Goal: Task Accomplishment & Management: Manage account settings

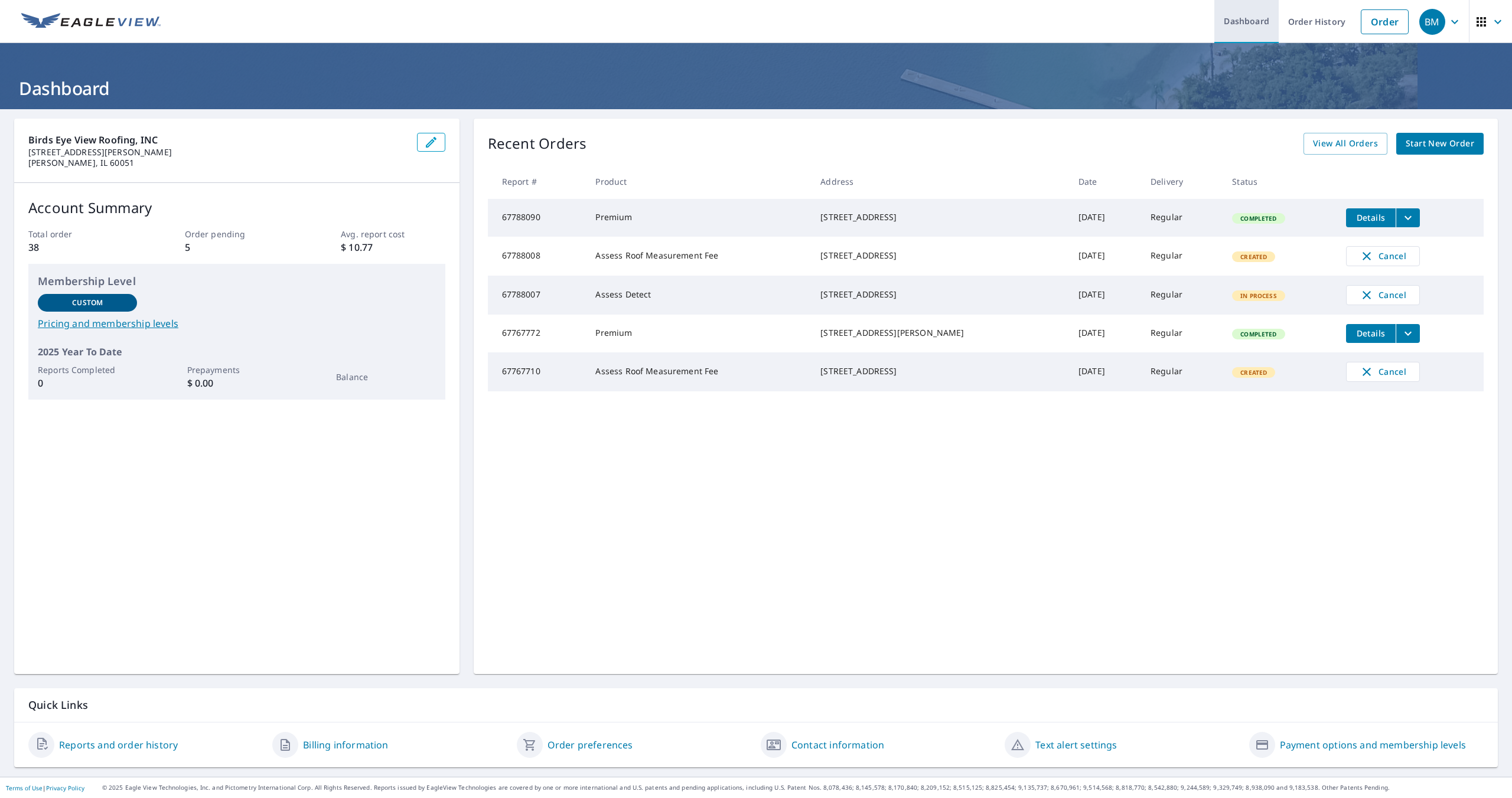
click at [1265, 31] on link "Dashboard" at bounding box center [1246, 21] width 64 height 43
click at [76, 21] on img at bounding box center [91, 21] width 139 height 18
click at [80, 18] on img at bounding box center [91, 21] width 139 height 18
click at [1315, 23] on link "Order History" at bounding box center [1317, 21] width 76 height 43
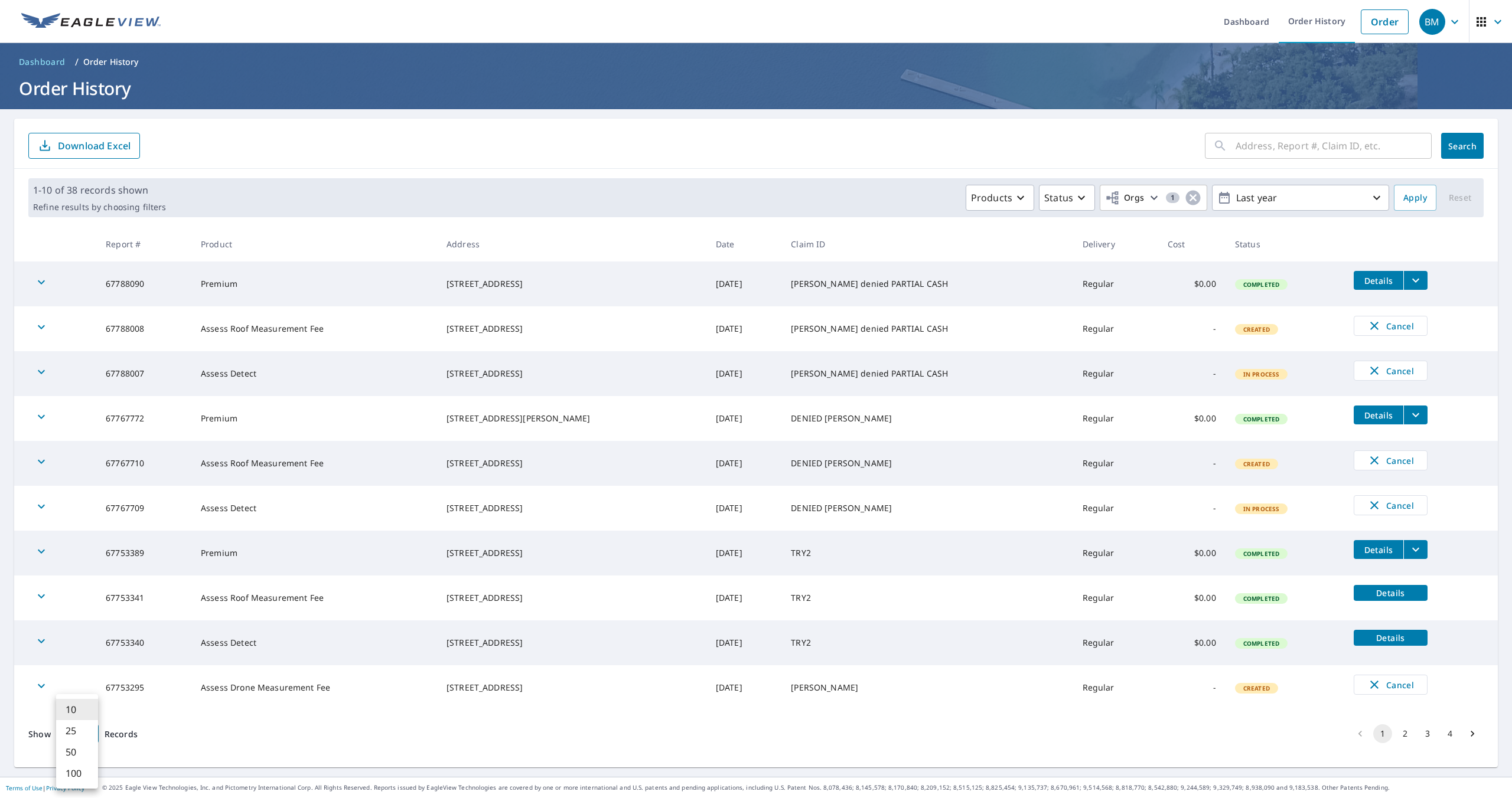
click at [86, 738] on body "BM BM Dashboard Order History Order BM Dashboard / Order History Order History …" at bounding box center [756, 399] width 1512 height 798
click at [69, 777] on li "100" at bounding box center [77, 773] width 42 height 21
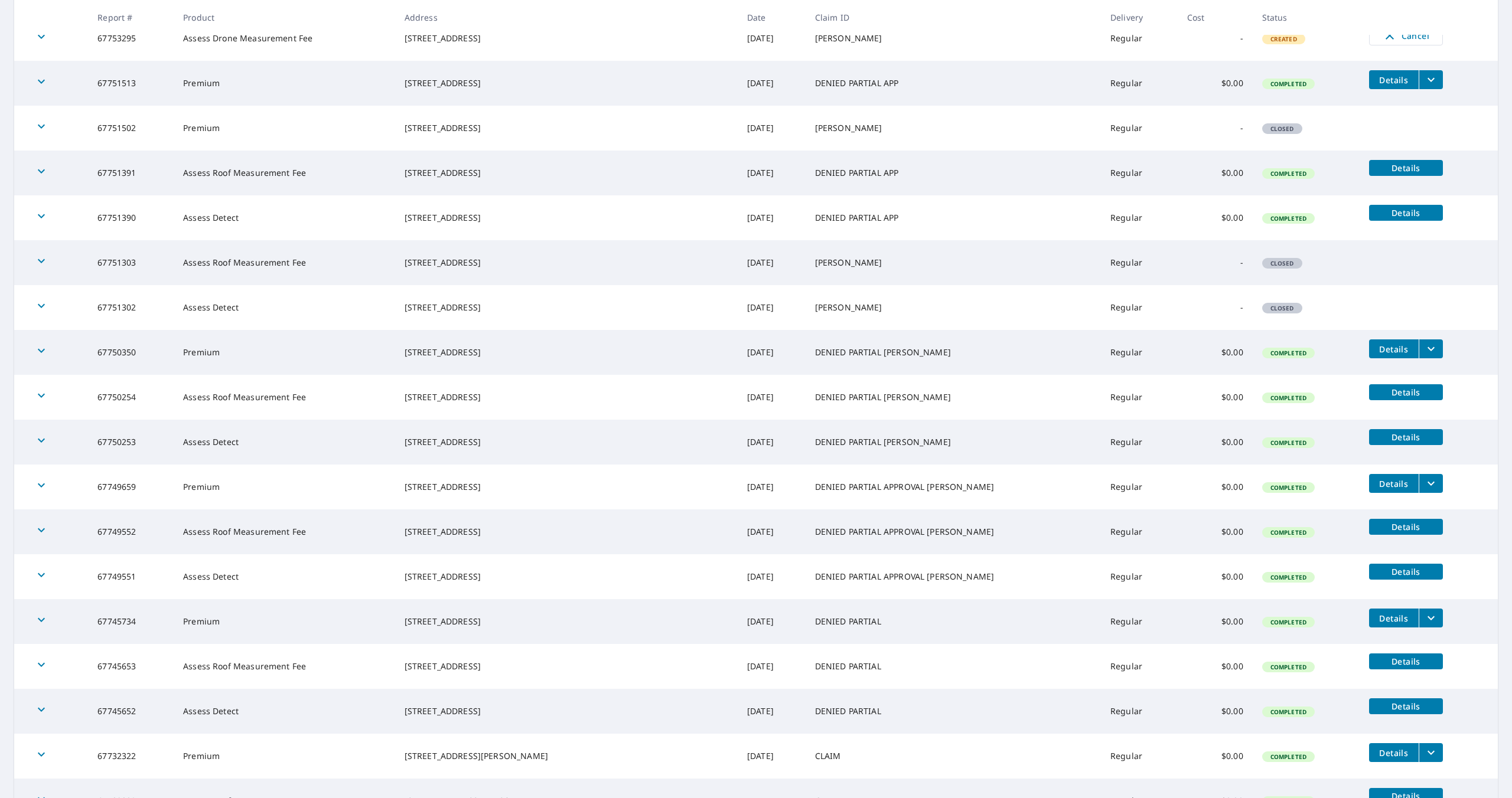
scroll to position [866, 0]
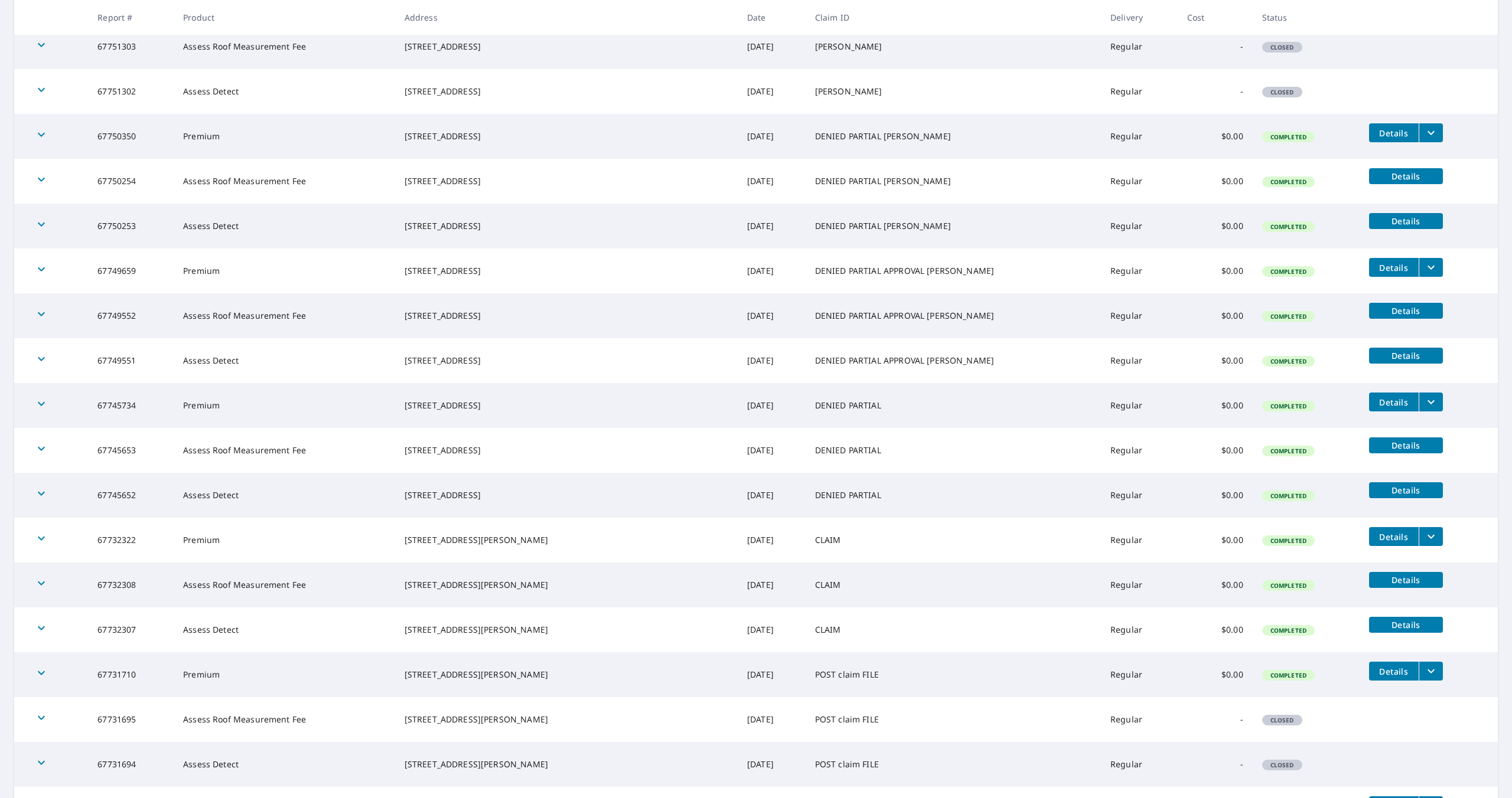
click at [224, 319] on td "Assess Roof Measurement Fee" at bounding box center [284, 316] width 221 height 45
click at [134, 315] on td "67749552" at bounding box center [131, 316] width 86 height 45
copy td "67749552"
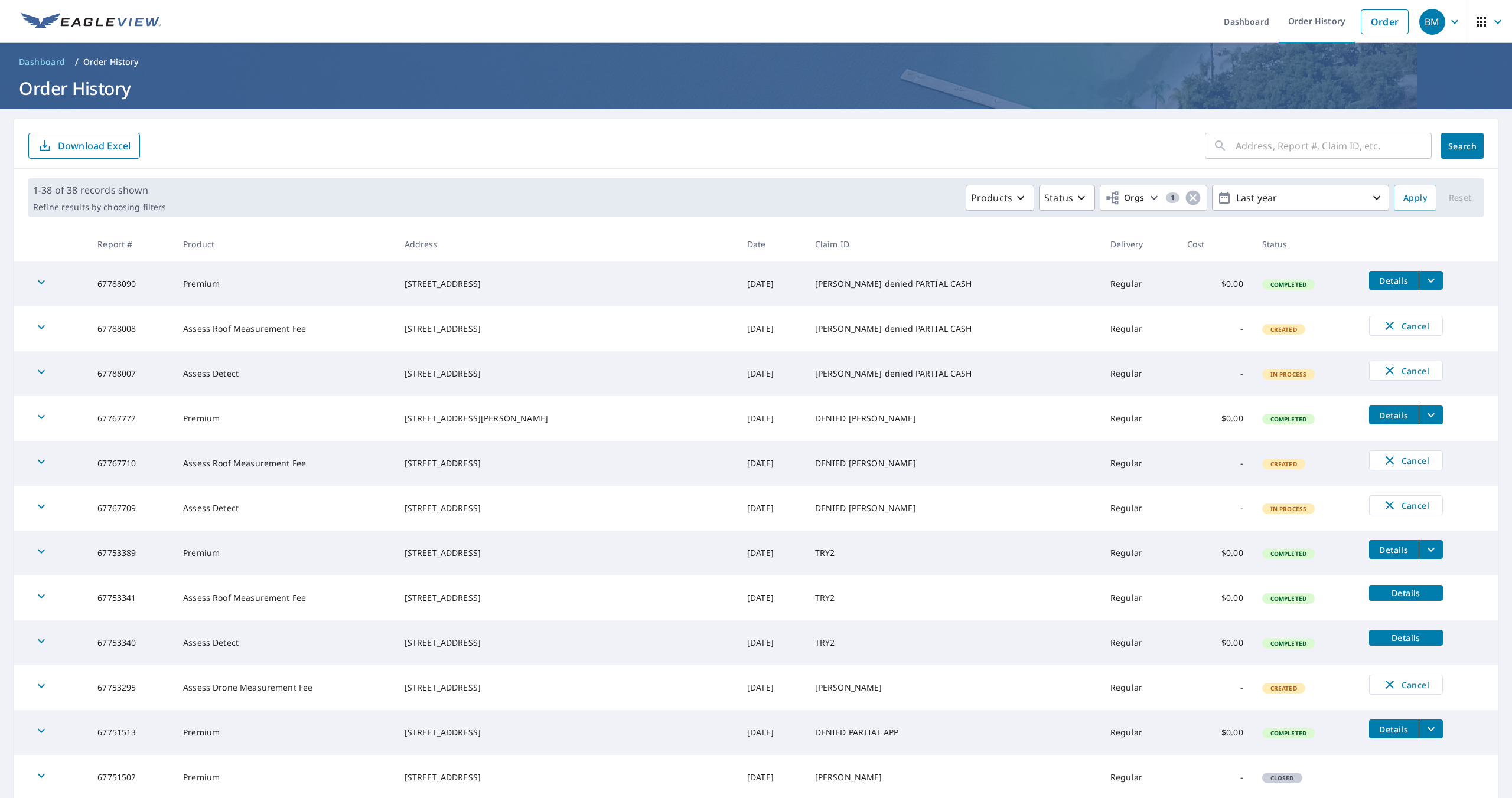
click at [1275, 146] on input "text" at bounding box center [1333, 146] width 196 height 33
paste input "67749552"
type input "67749552"
click at [1469, 142] on span "Search" at bounding box center [1463, 146] width 24 height 11
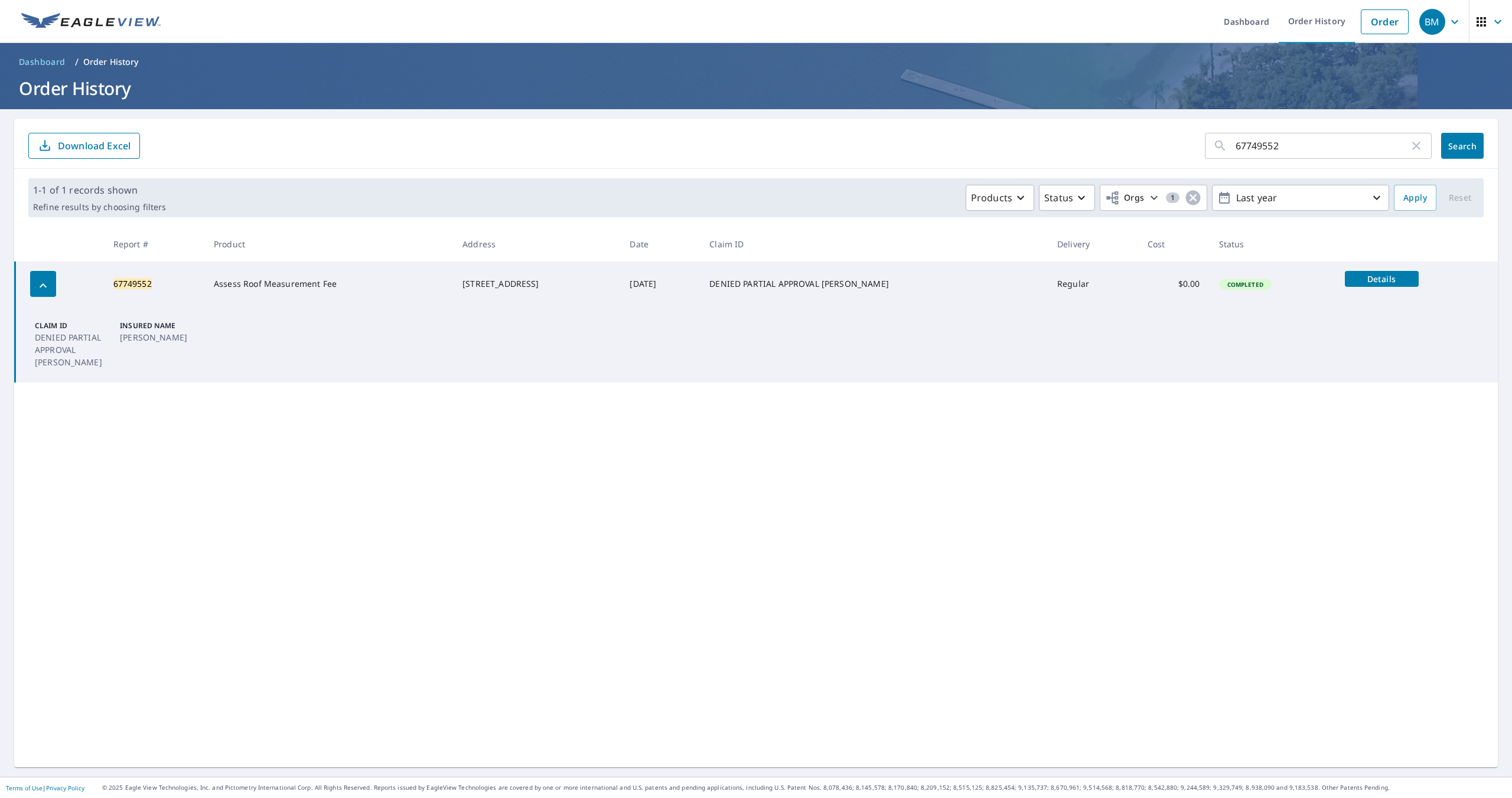
click at [1378, 282] on span "Details" at bounding box center [1381, 279] width 60 height 11
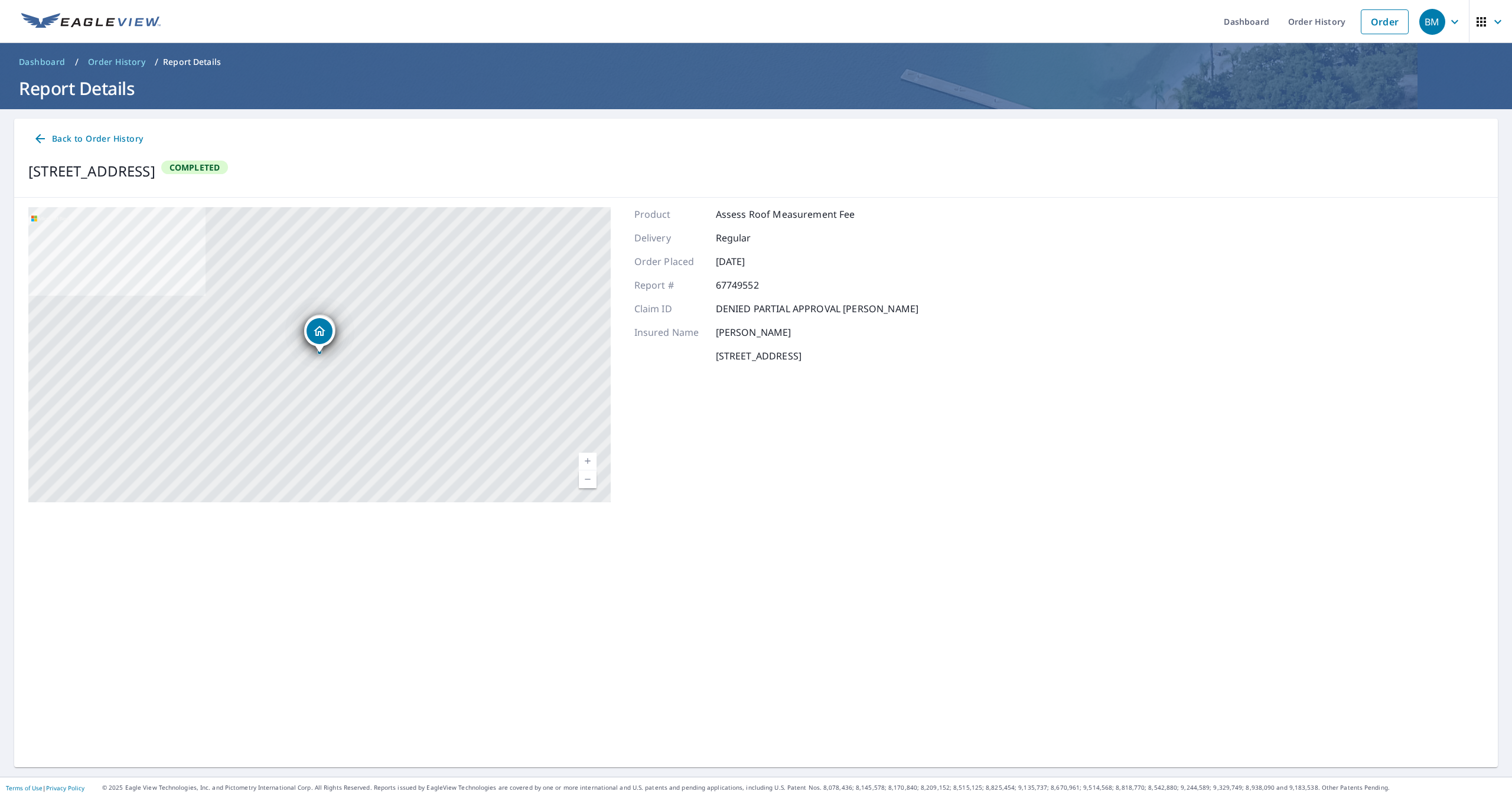
click at [46, 138] on icon at bounding box center [41, 138] width 14 height 14
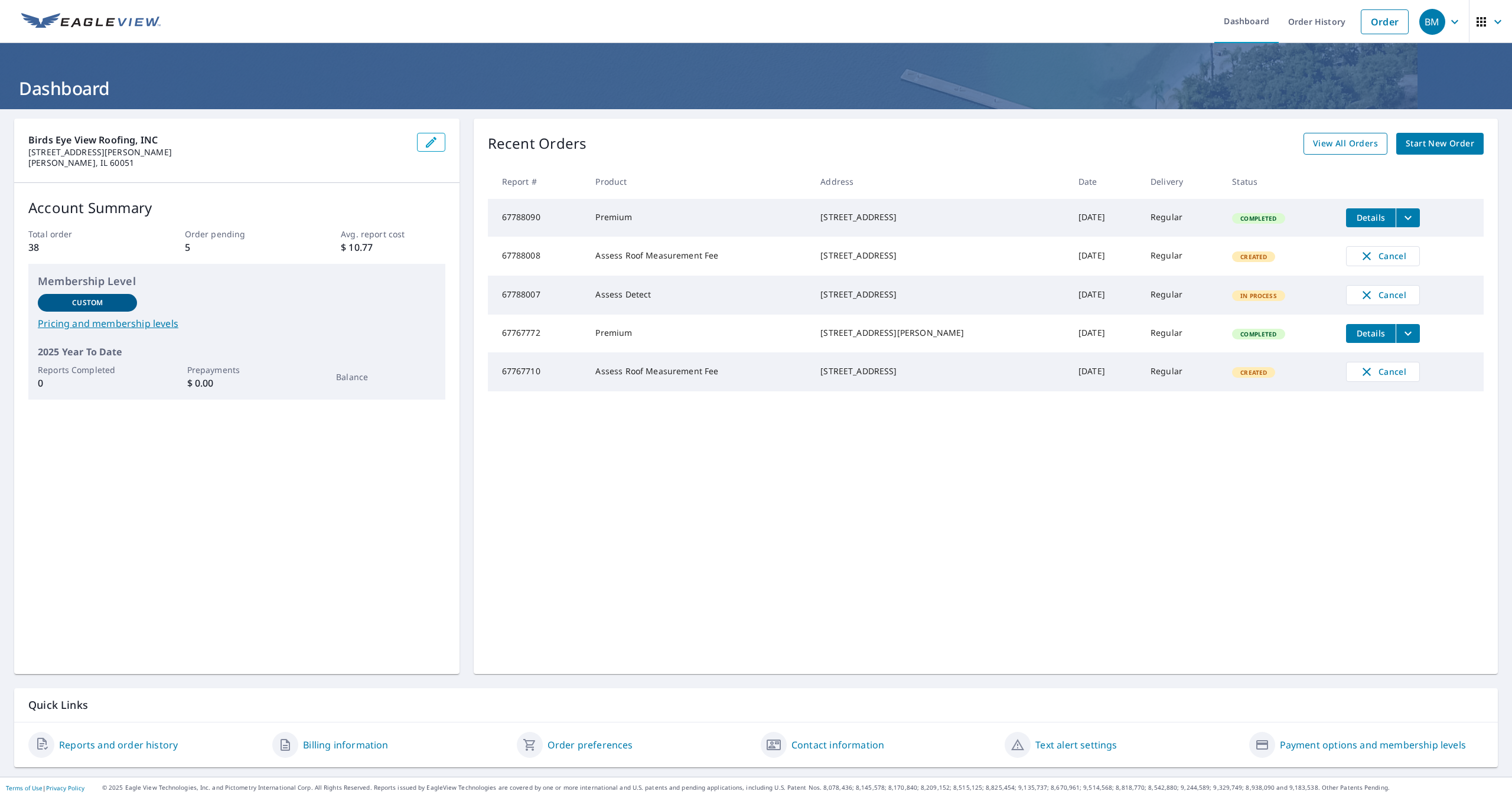
click at [1358, 147] on span "View All Orders" at bounding box center [1346, 143] width 65 height 15
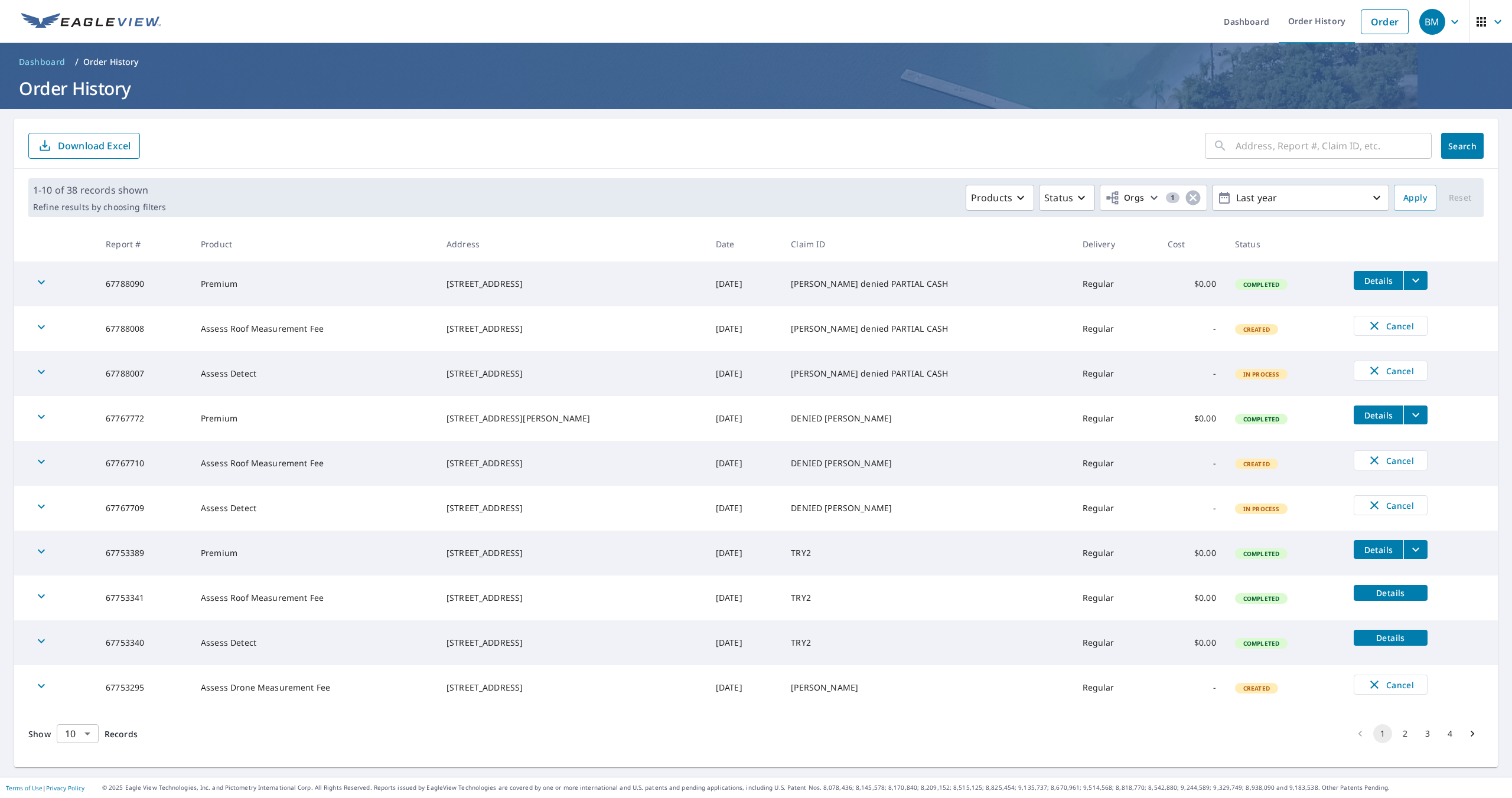
click at [63, 734] on body "BM BM Dashboard Order History Order BM Dashboard / Order History Order History …" at bounding box center [756, 399] width 1512 height 798
click at [65, 754] on li "50" at bounding box center [77, 752] width 42 height 21
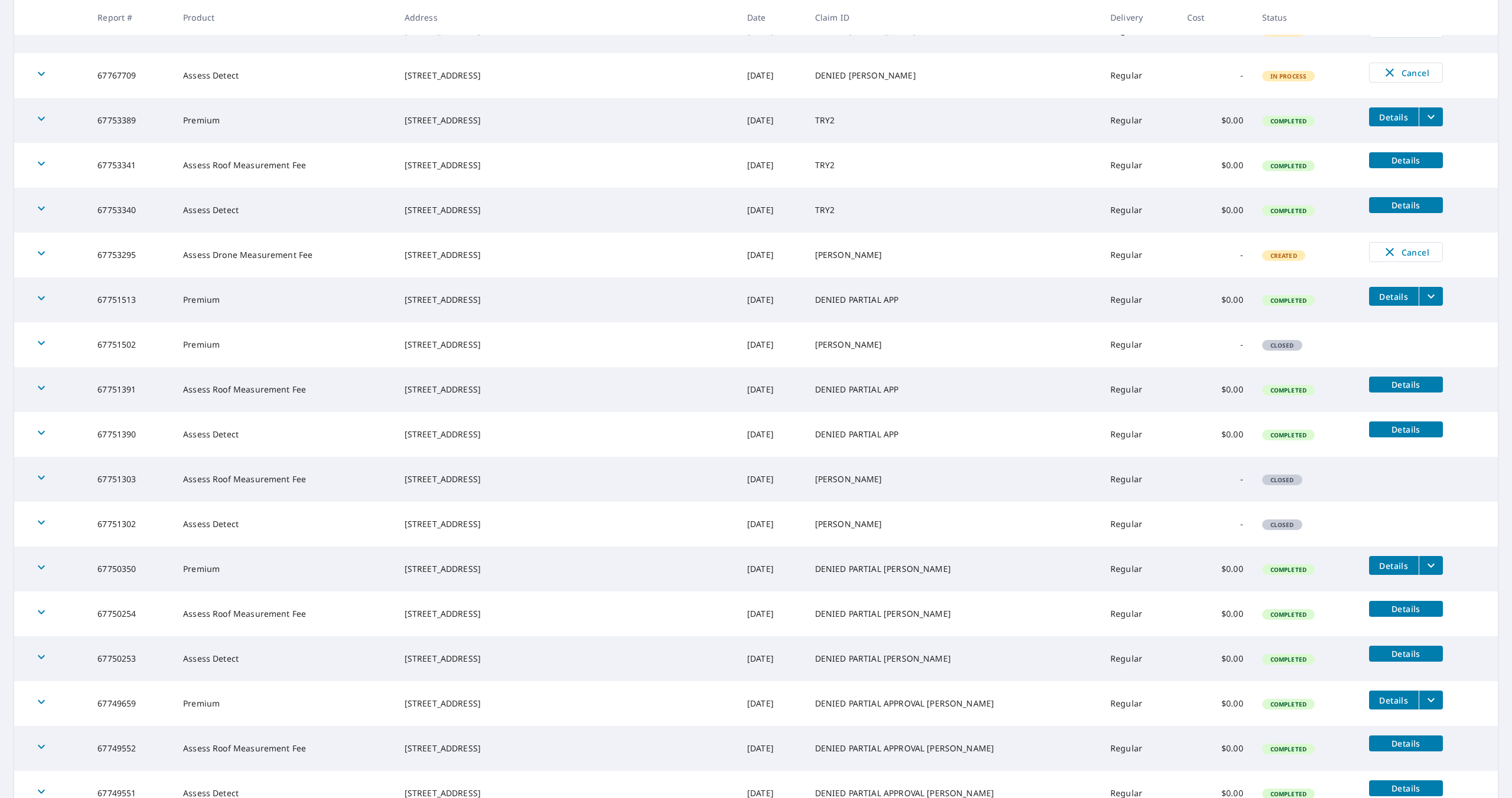
scroll to position [649, 0]
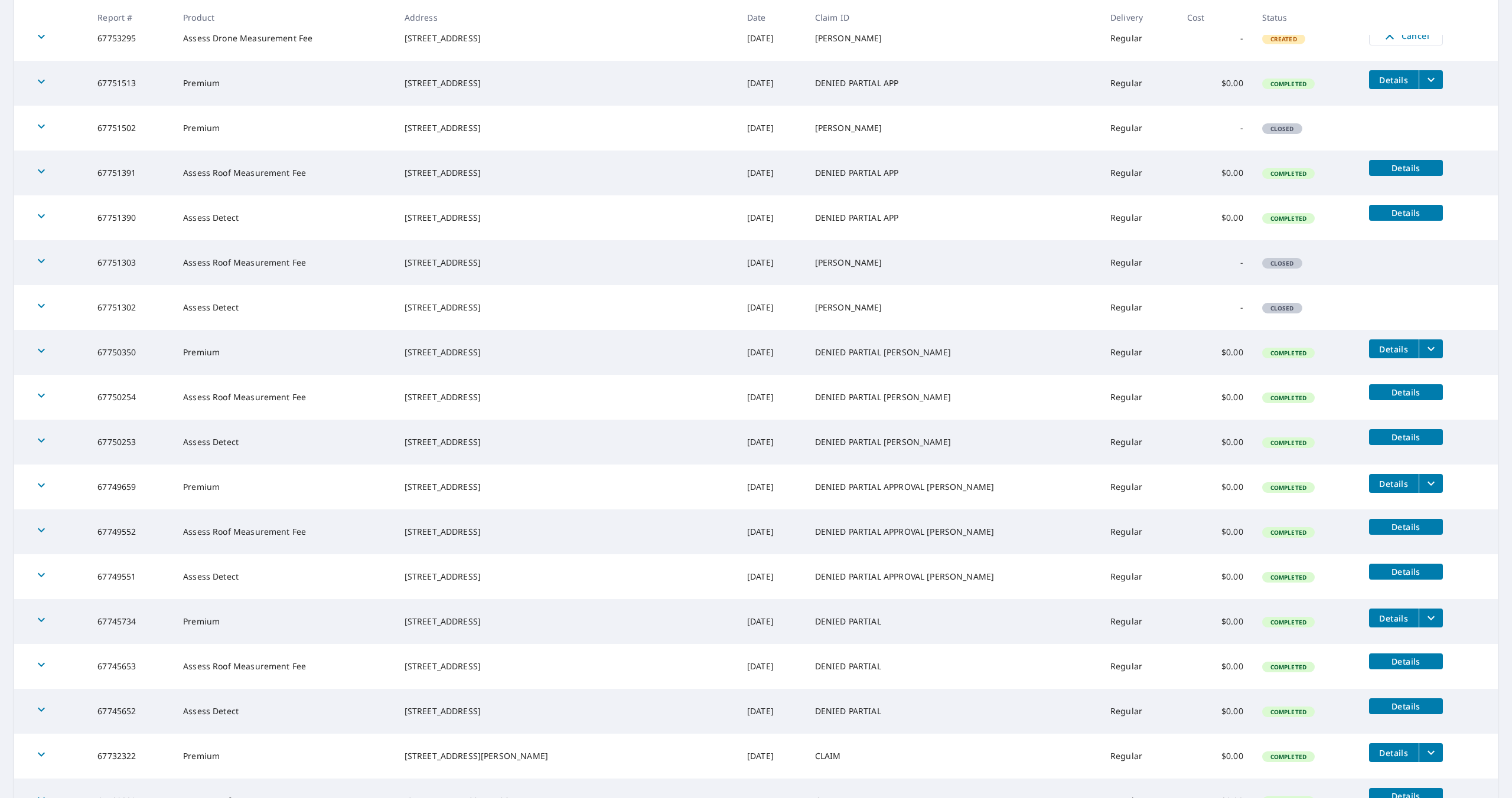
click at [88, 545] on td at bounding box center [51, 531] width 74 height 45
click at [46, 537] on icon "button" at bounding box center [41, 531] width 14 height 14
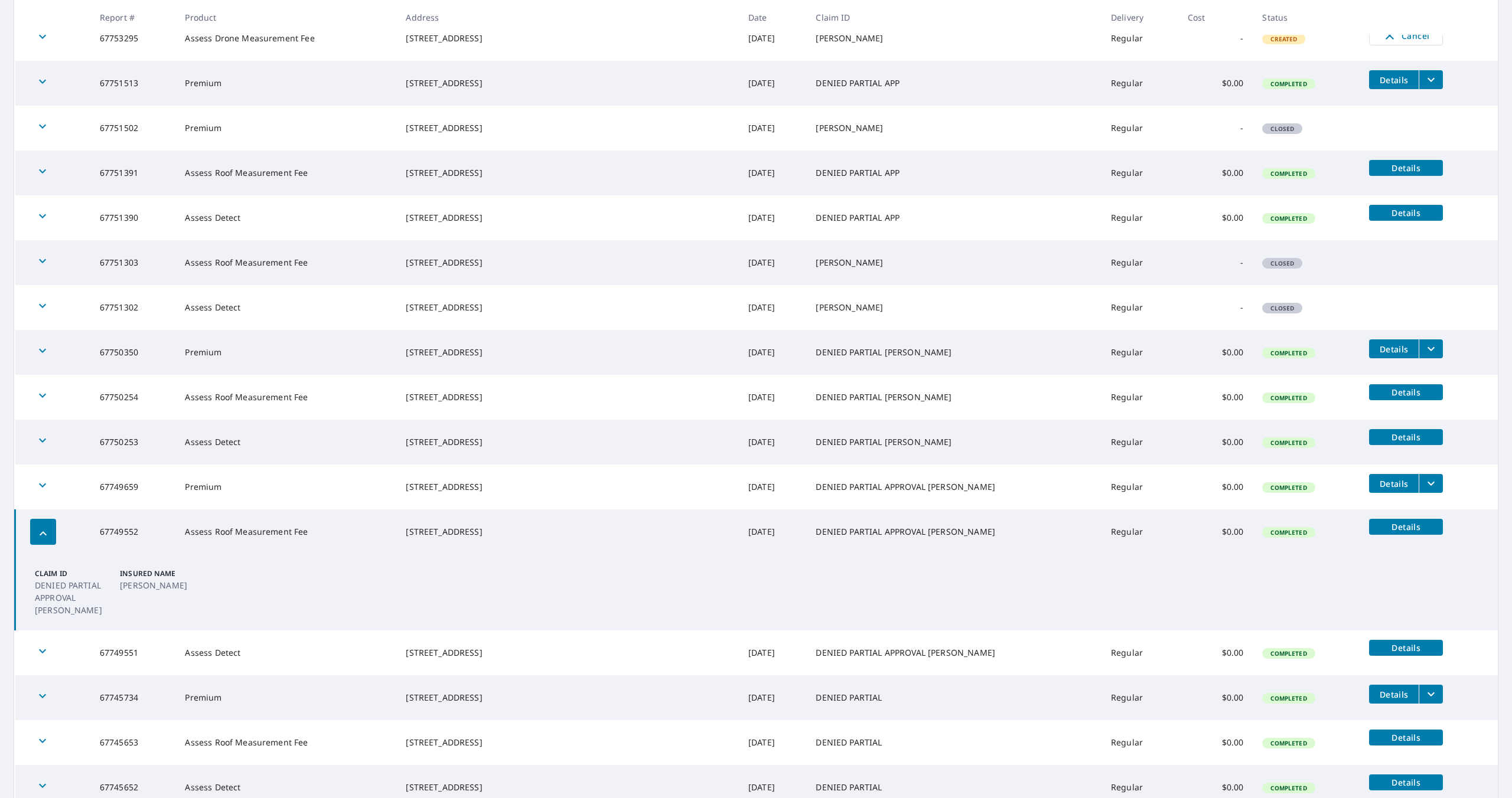
click at [46, 537] on icon "button" at bounding box center [43, 534] width 14 height 14
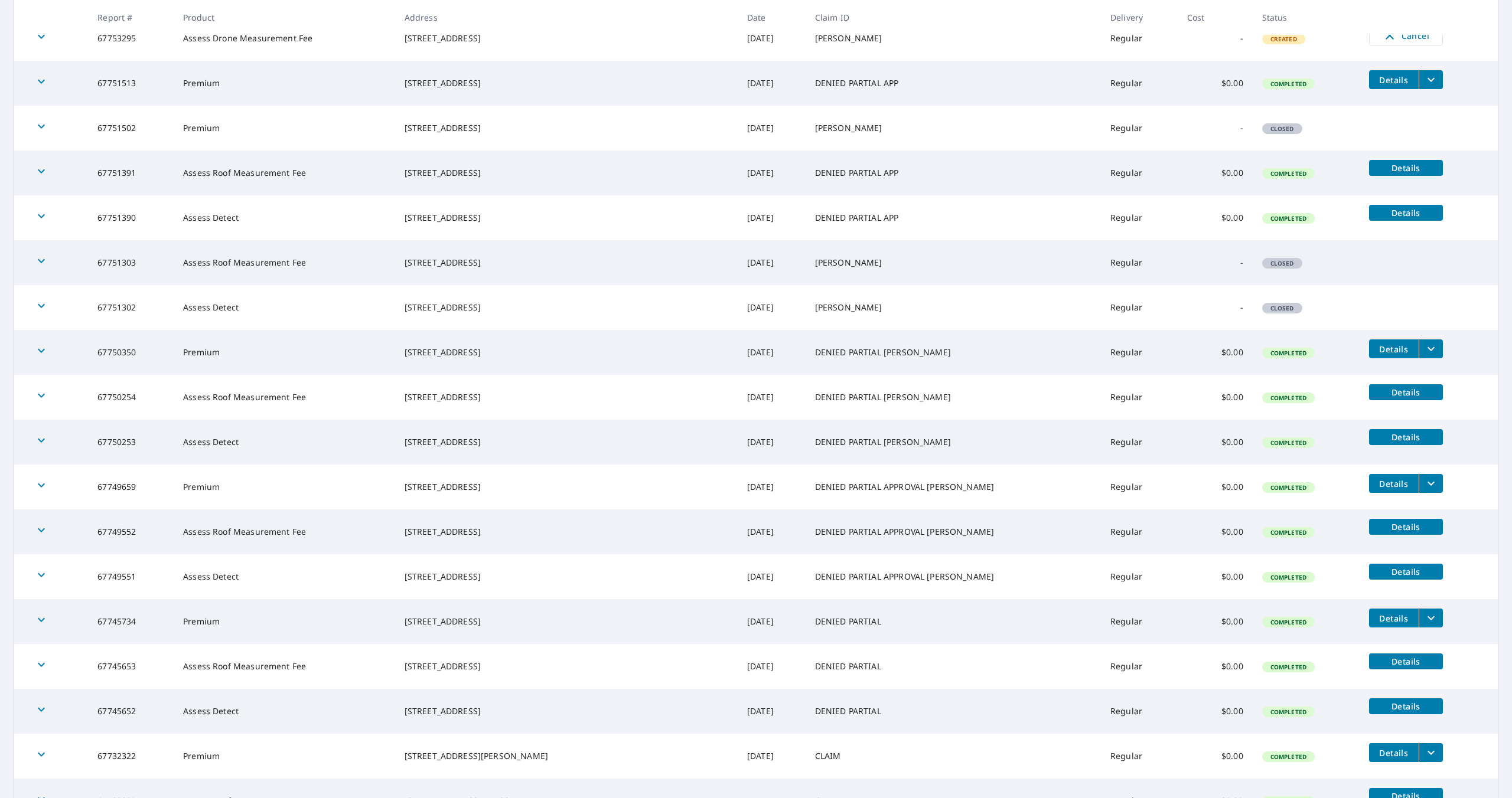
scroll to position [0, 0]
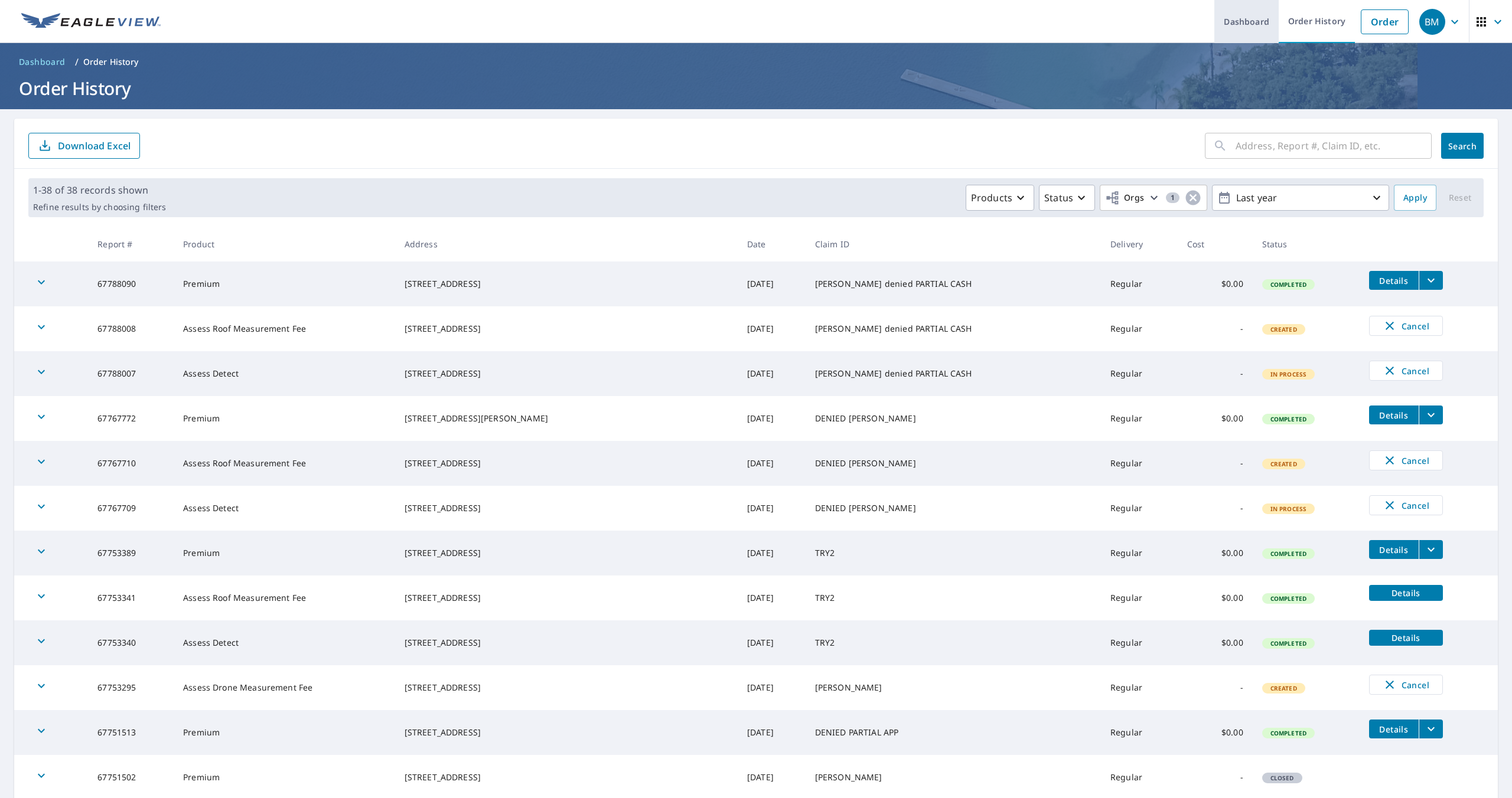
click at [1256, 29] on link "Dashboard" at bounding box center [1246, 21] width 64 height 43
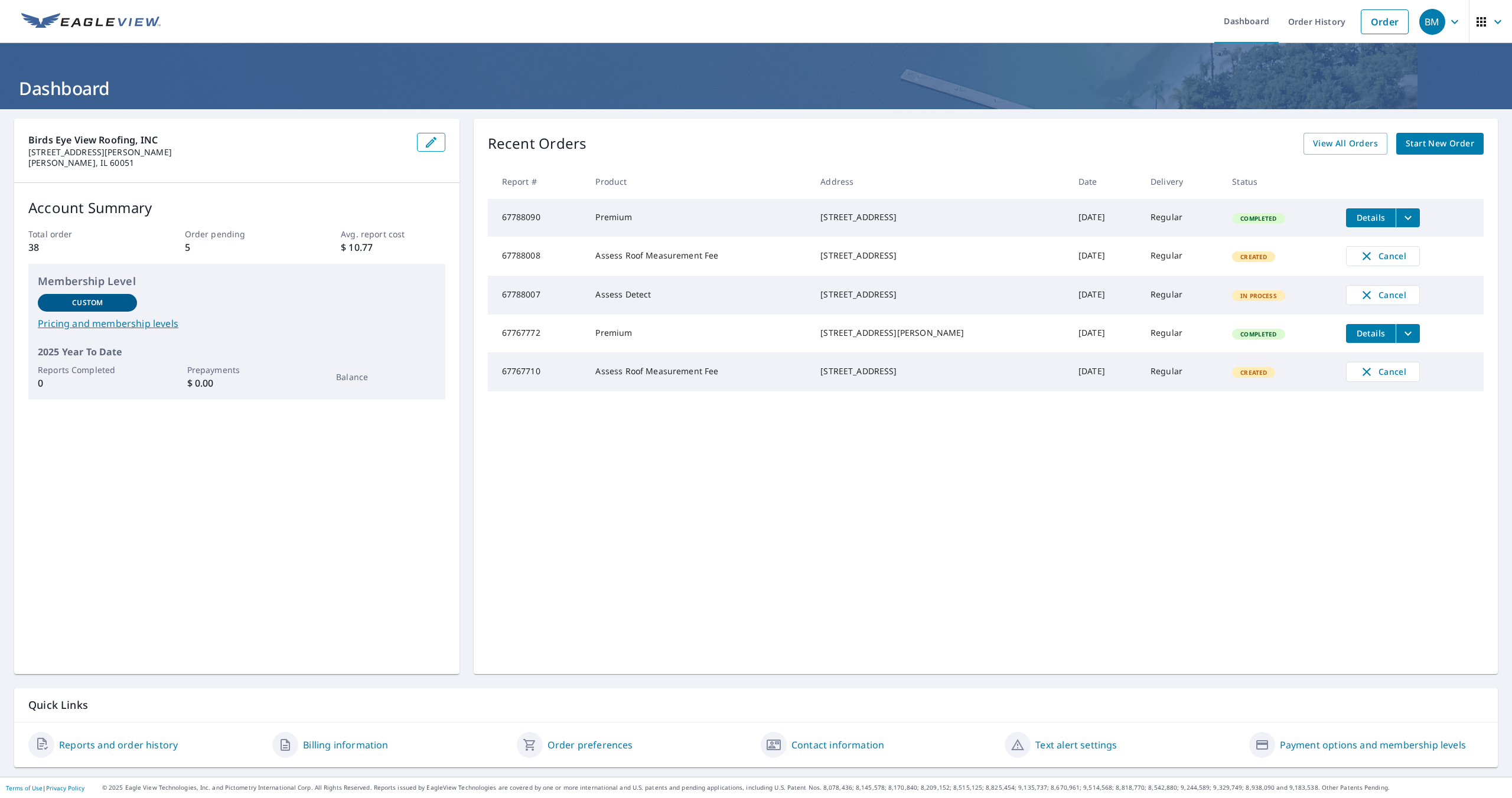
click at [65, 26] on img at bounding box center [91, 21] width 139 height 18
click at [97, 24] on img at bounding box center [91, 21] width 139 height 18
click at [1499, 24] on icon "button" at bounding box center [1498, 22] width 14 height 14
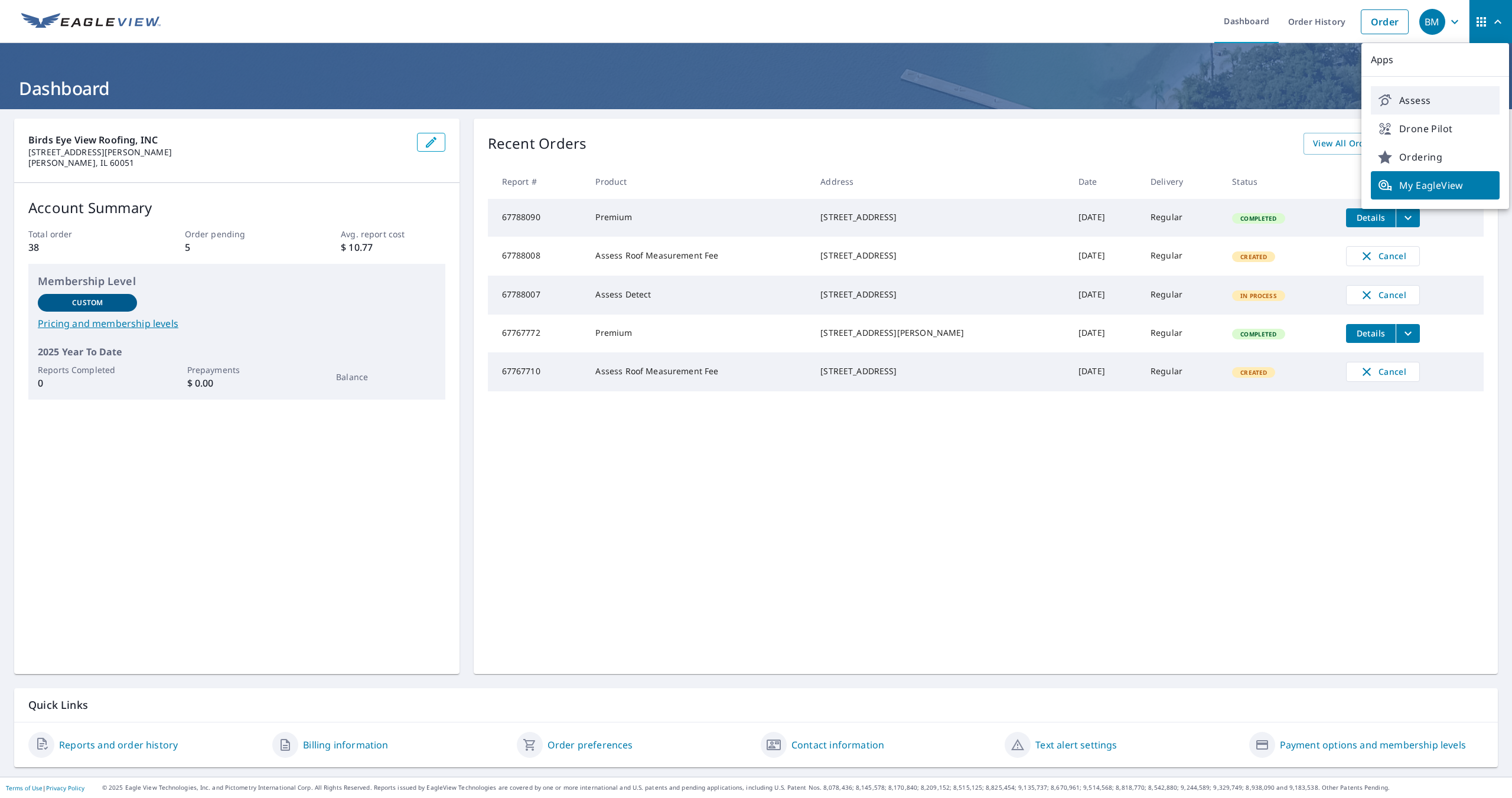
click at [1432, 99] on span "Assess" at bounding box center [1435, 100] width 115 height 14
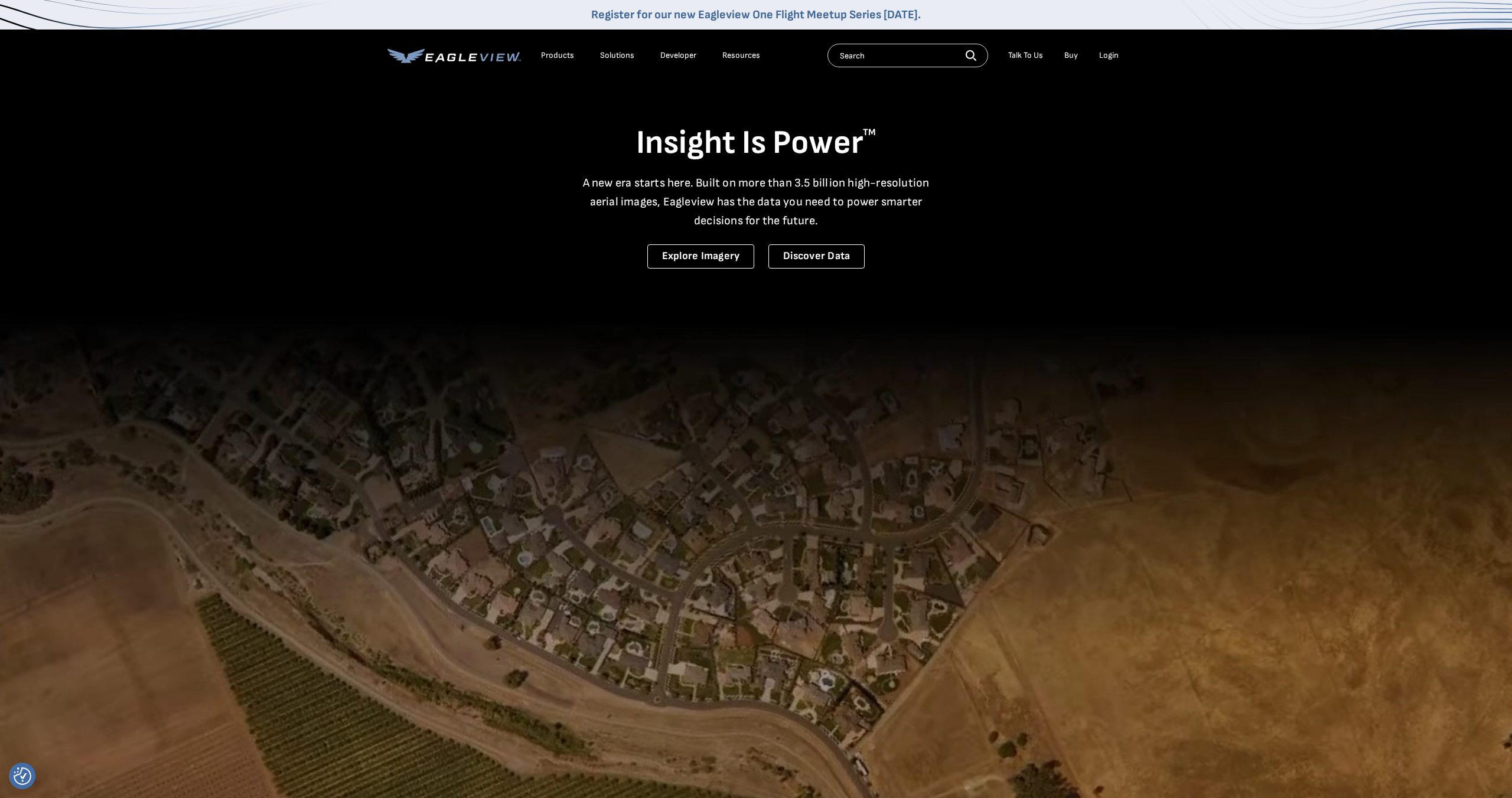
click at [1110, 58] on div "Login" at bounding box center [1109, 55] width 19 height 10
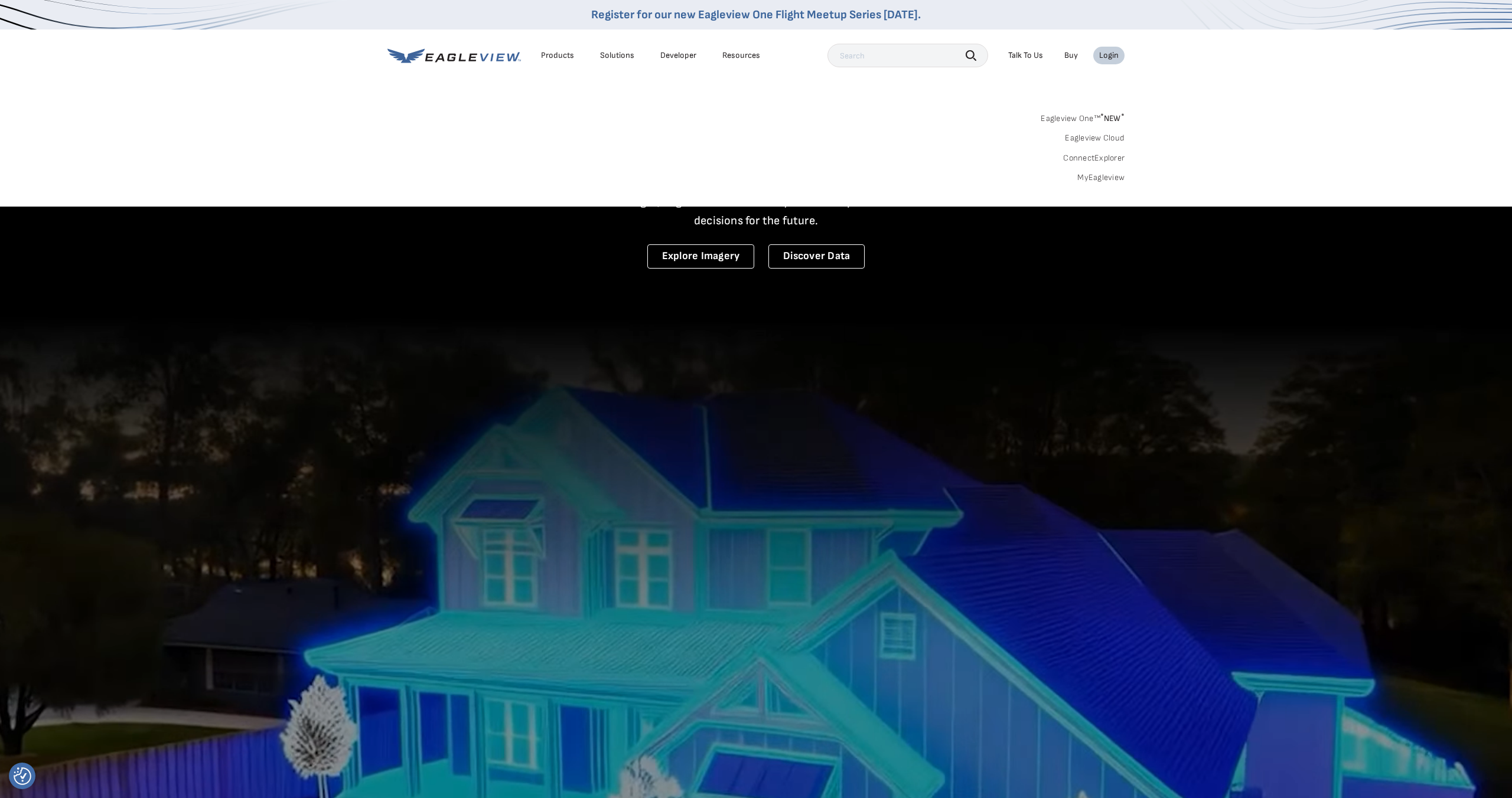
click at [1098, 176] on link "MyEagleview" at bounding box center [1101, 177] width 47 height 10
